Goal: Transaction & Acquisition: Purchase product/service

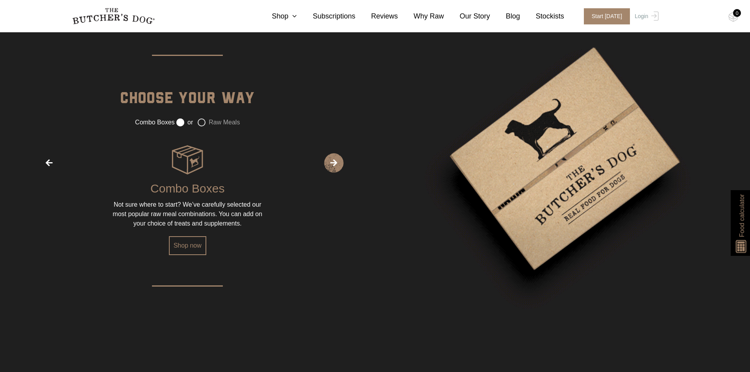
scroll to position [1102, 0]
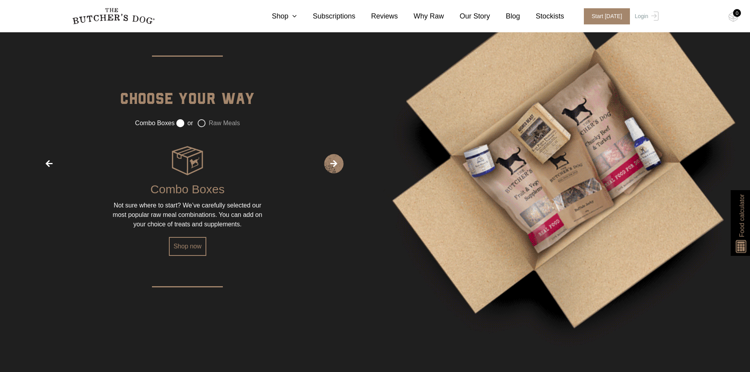
click at [194, 162] on img at bounding box center [187, 160] width 31 height 31
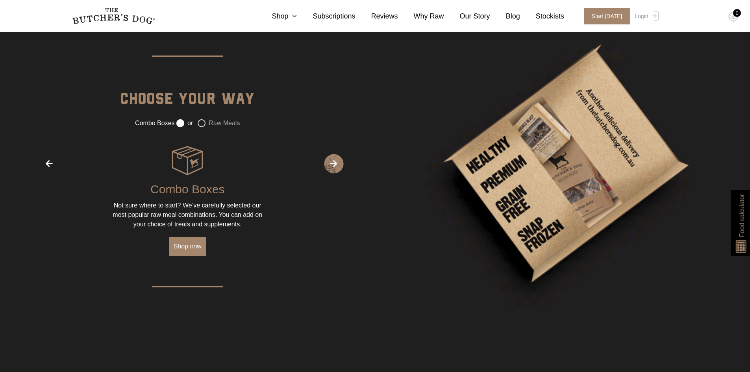
click at [193, 240] on link "Shop now" at bounding box center [187, 246] width 37 height 19
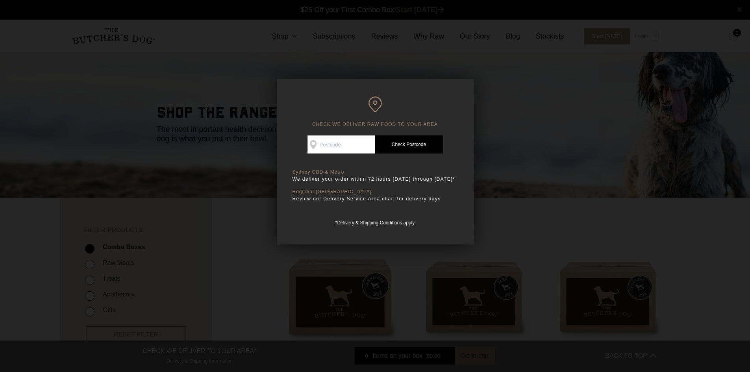
click at [325, 151] on input "Check Availability At" at bounding box center [341, 144] width 68 height 18
type input "3805"
click at [405, 143] on link "Check Postcode" at bounding box center [409, 144] width 68 height 18
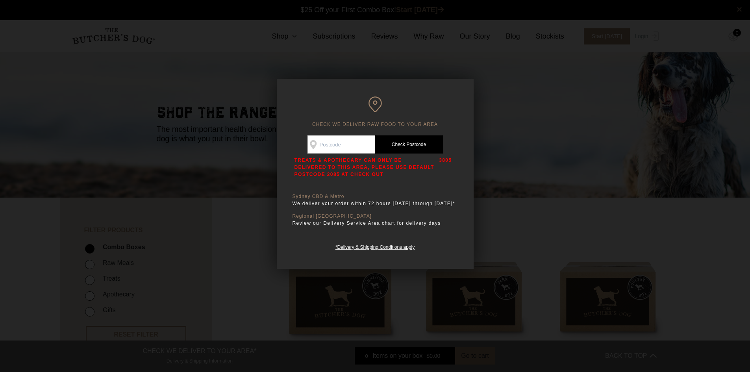
click at [344, 222] on p "Review our Delivery Service Area chart for delivery days" at bounding box center [374, 223] width 165 height 8
click at [262, 225] on div at bounding box center [375, 186] width 750 height 372
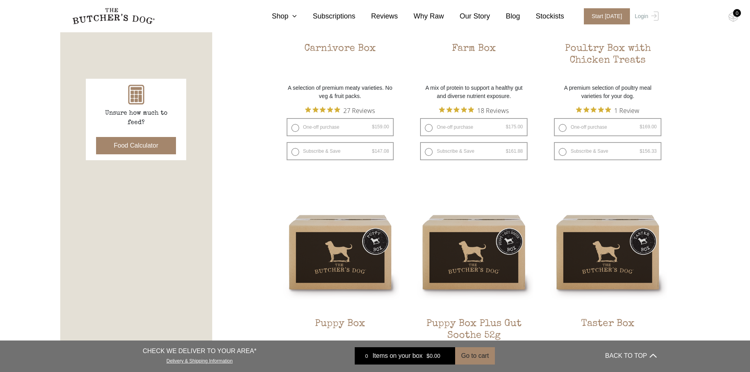
scroll to position [315, 0]
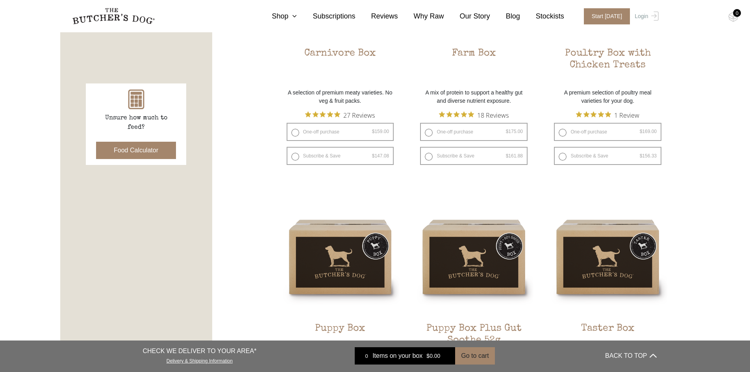
click at [142, 150] on button "Food Calculator" at bounding box center [136, 150] width 80 height 17
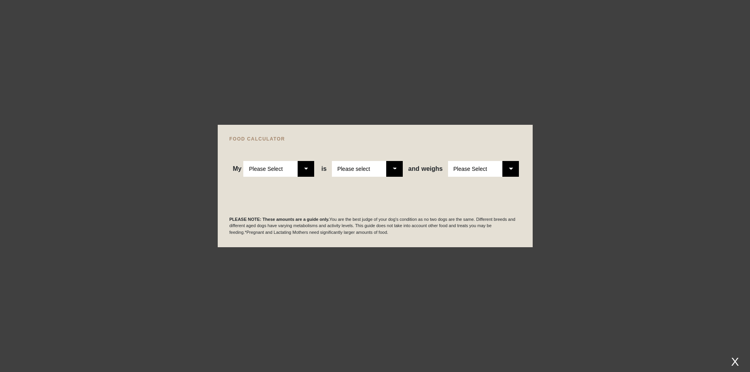
click at [305, 169] on select "Please Select Adult Dog Puppy" at bounding box center [278, 169] width 71 height 16
select select "puppy"
click at [244, 161] on select "Please Select Adult Dog Puppy" at bounding box center [278, 169] width 71 height 16
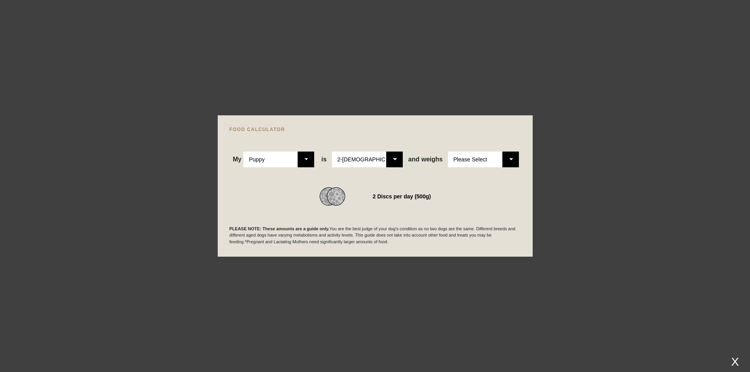
click at [507, 159] on select "Please Select 1kg 2kg 3kg 4kg 5kg 6kg 7kg 8kg 9kg 10kg 11kg 12kg 13kg 14kg 15kg…" at bounding box center [483, 160] width 71 height 16
select select "18"
click at [448, 152] on select "Please Select 1kg 2kg 3kg 4kg 5kg 6kg 7kg 8kg 9kg 10kg 11kg 12kg 13kg 14kg 15kg…" at bounding box center [483, 160] width 71 height 16
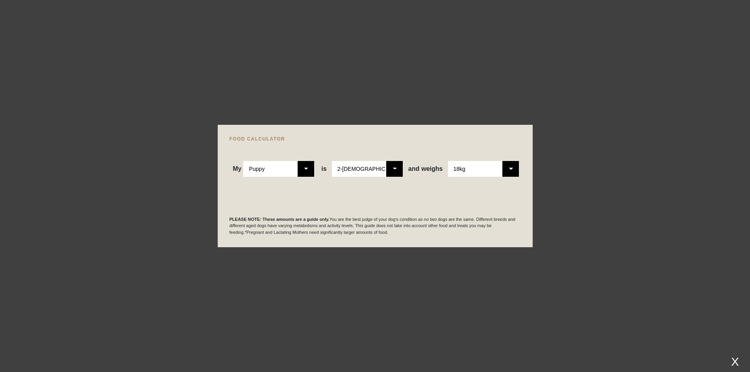
scroll to position [394, 0]
click at [397, 165] on select "Please Select 2-4 months old 4-5 months old 6-8 months old 8-12 months old" at bounding box center [367, 169] width 71 height 16
click at [333, 161] on select "Please Select 2-4 months old 4-5 months old 6-8 months old 8-12 months old" at bounding box center [367, 169] width 71 height 16
click at [423, 199] on div "PLEASE NOTE: These amounts are a guide only. You are the best judge of your dog…" at bounding box center [374, 215] width 291 height 39
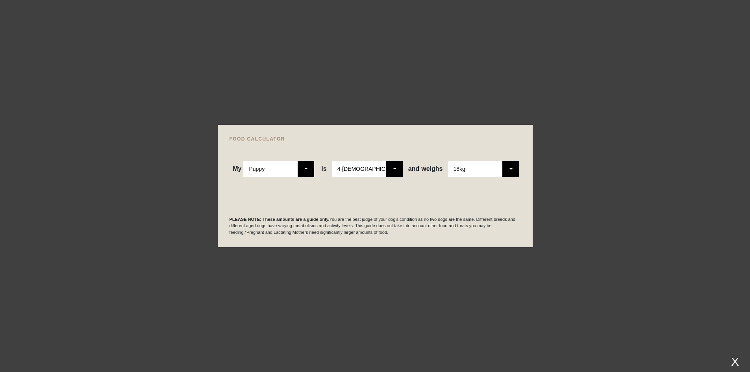
click at [737, 361] on div "X" at bounding box center [735, 361] width 14 height 13
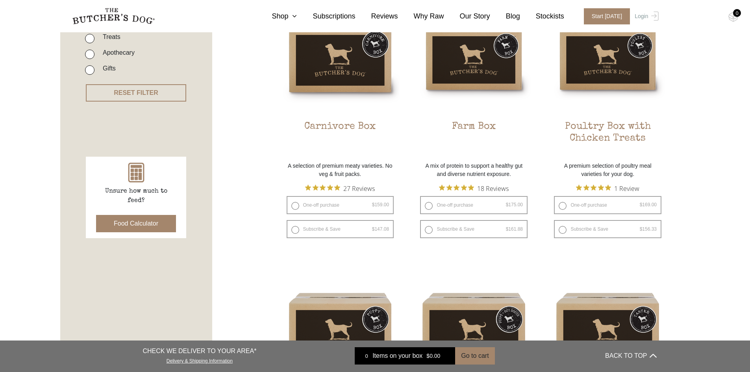
scroll to position [236, 0]
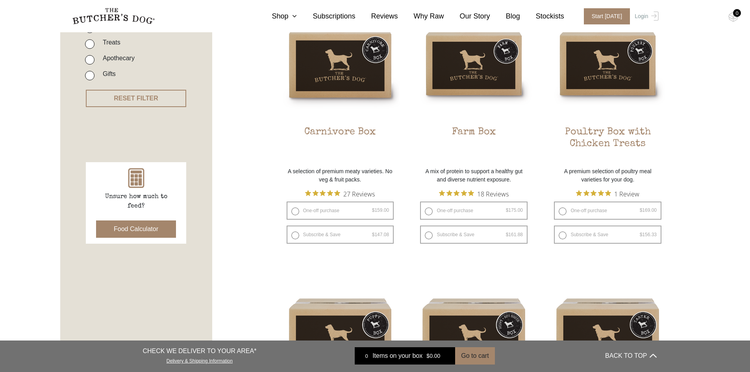
click at [150, 229] on button "Food Calculator" at bounding box center [136, 228] width 80 height 17
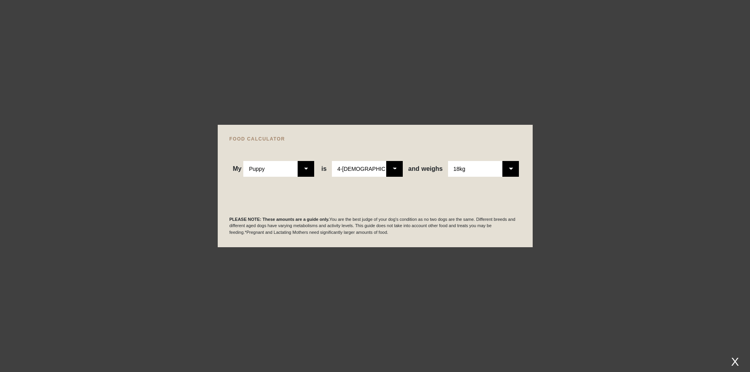
click at [511, 168] on select "Please Select 1kg 2kg 3kg 4kg 5kg 6kg 7kg 8kg 9kg 10kg 11kg 12kg 13kg 14kg 15kg…" at bounding box center [483, 169] width 71 height 16
click at [448, 161] on select "Please Select 1kg 2kg 3kg 4kg 5kg 6kg 7kg 8kg 9kg 10kg 11kg 12kg 13kg 14kg 15kg…" at bounding box center [483, 169] width 71 height 16
click at [397, 209] on div "PLEASE NOTE: These amounts are a guide only. You are the best judge of your dog…" at bounding box center [374, 215] width 291 height 39
click at [395, 171] on select "Please Select 2-4 months old 4-5 months old 6-8 months old 8-12 months old" at bounding box center [367, 169] width 71 height 16
click at [333, 161] on select "Please Select 2-4 months old 4-5 months old 6-8 months old 8-12 months old" at bounding box center [367, 169] width 71 height 16
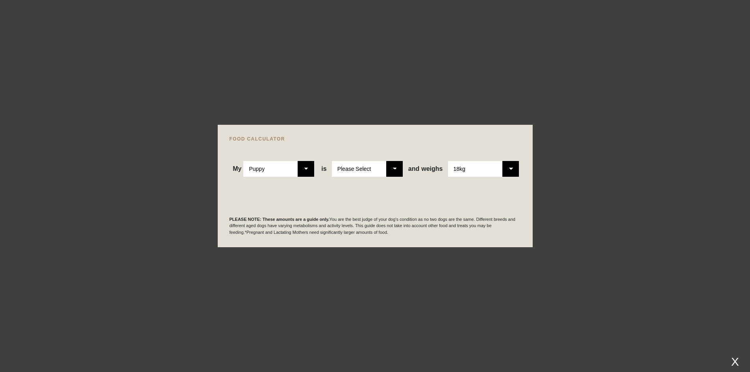
click at [396, 172] on select "Please Select 2-4 months old 4-5 months old 6-8 months old 8-12 months old" at bounding box center [367, 169] width 71 height 16
click at [288, 172] on select "Please Select Adult Dog Puppy" at bounding box center [278, 169] width 71 height 16
click at [363, 172] on select "Please Select 2-4 months old 4-5 months old 6-8 months old 8-12 months old" at bounding box center [367, 169] width 71 height 16
select select "5"
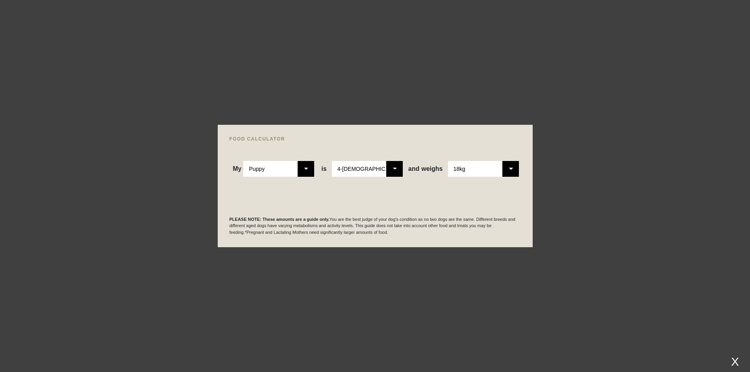
click at [333, 161] on select "Please Select 2-4 months old 4-5 months old 6-8 months old 8-12 months old" at bounding box center [367, 169] width 71 height 16
click at [371, 201] on div "PLEASE NOTE: These amounts are a guide only. You are the best judge of your dog…" at bounding box center [374, 215] width 291 height 39
click at [396, 170] on select "Please Select 2-4 months old 4-5 months old 6-8 months old 8-12 months old" at bounding box center [367, 169] width 71 height 16
click at [396, 196] on div "PLEASE NOTE: These amounts are a guide only. You are the best judge of your dog…" at bounding box center [374, 215] width 291 height 39
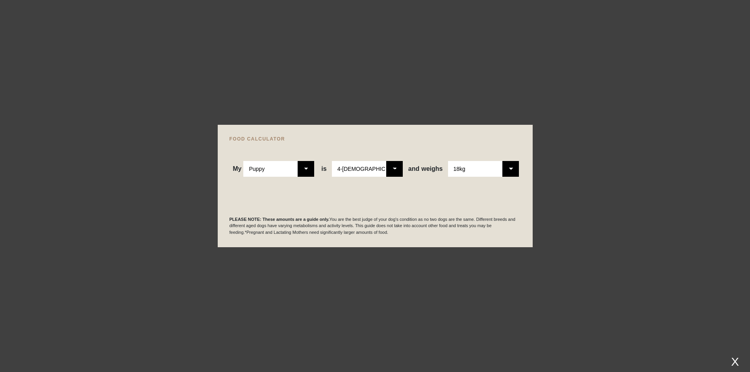
click at [280, 215] on div "PLEASE NOTE: These amounts are a guide only. You are the best judge of your dog…" at bounding box center [374, 215] width 291 height 39
click at [735, 359] on div "X" at bounding box center [735, 361] width 14 height 13
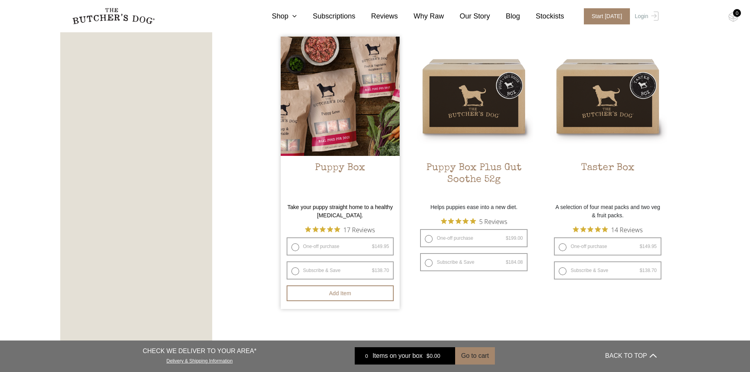
scroll to position [453, 0]
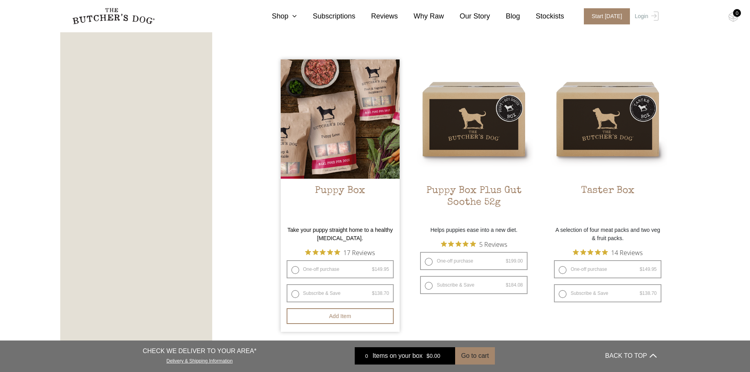
click at [359, 129] on img at bounding box center [340, 118] width 119 height 119
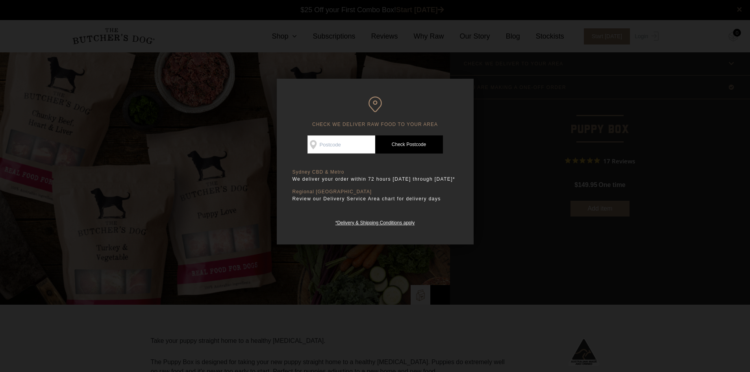
click at [333, 148] on input "Check Availability At" at bounding box center [341, 144] width 68 height 18
type input "3149"
click at [406, 147] on link "Check Postcode" at bounding box center [409, 144] width 68 height 18
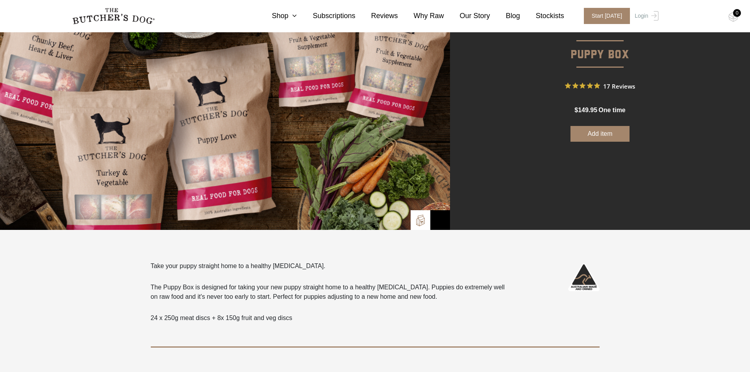
scroll to position [79, 0]
